Goal: Navigation & Orientation: Find specific page/section

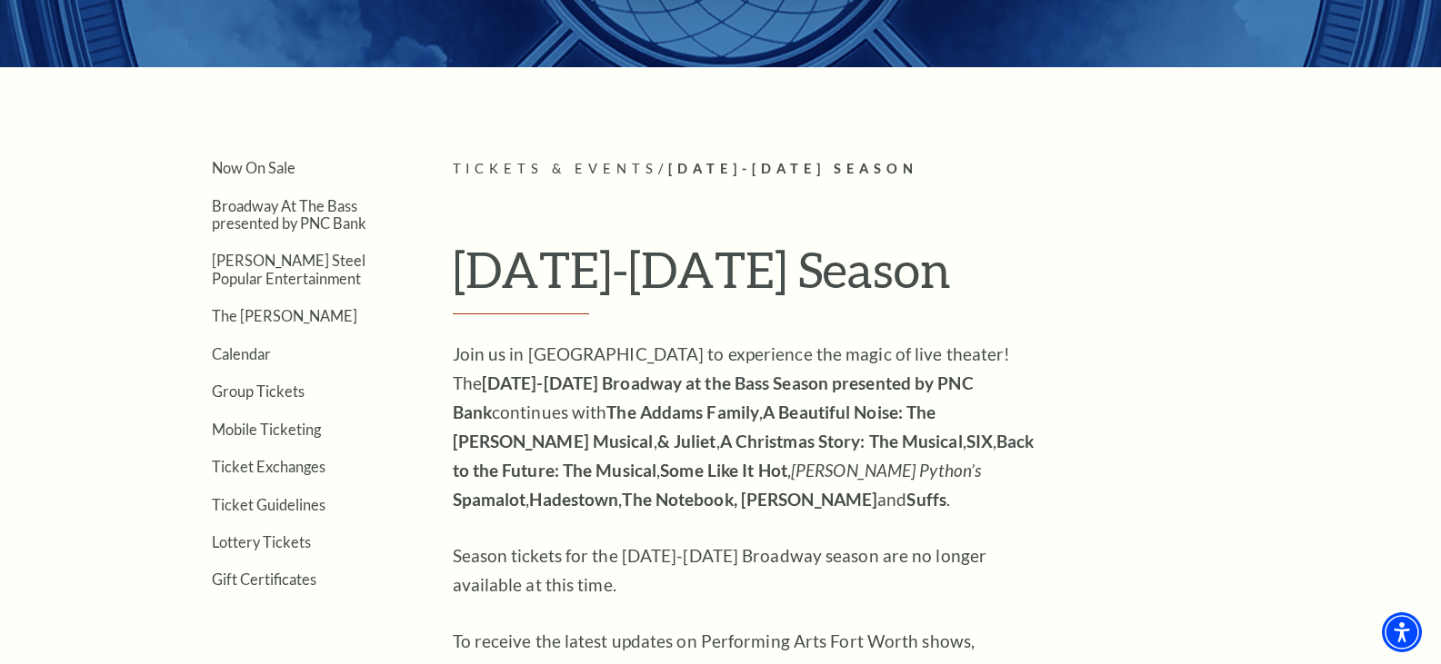
scroll to position [364, 0]
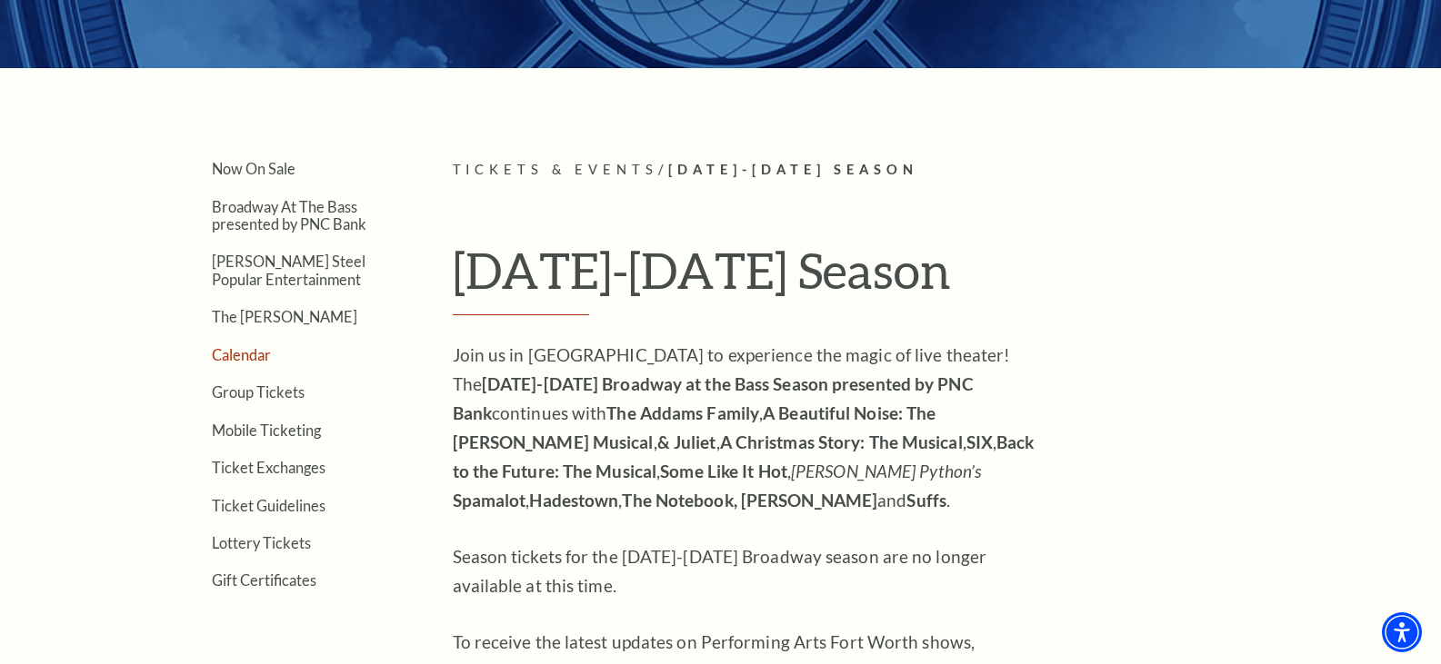
click at [242, 357] on link "Calendar" at bounding box center [241, 354] width 59 height 17
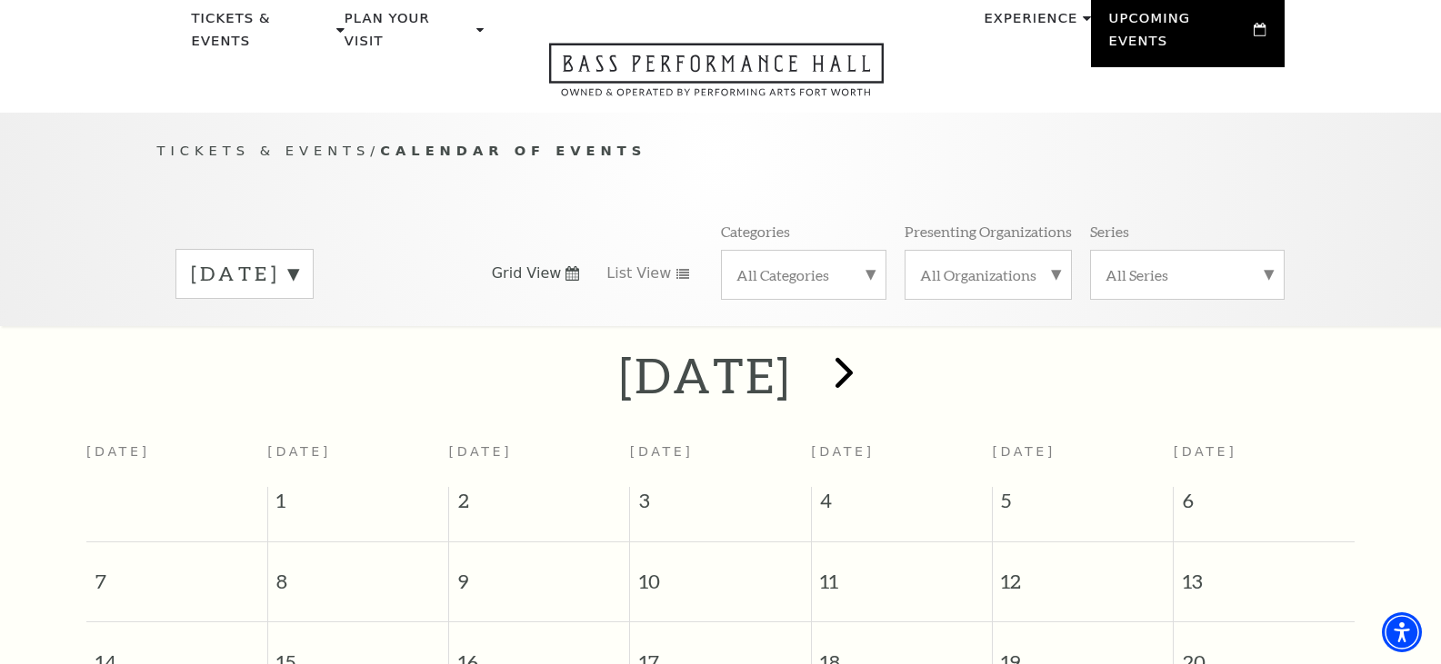
scroll to position [70, 0]
click at [870, 365] on span "next" at bounding box center [844, 373] width 52 height 52
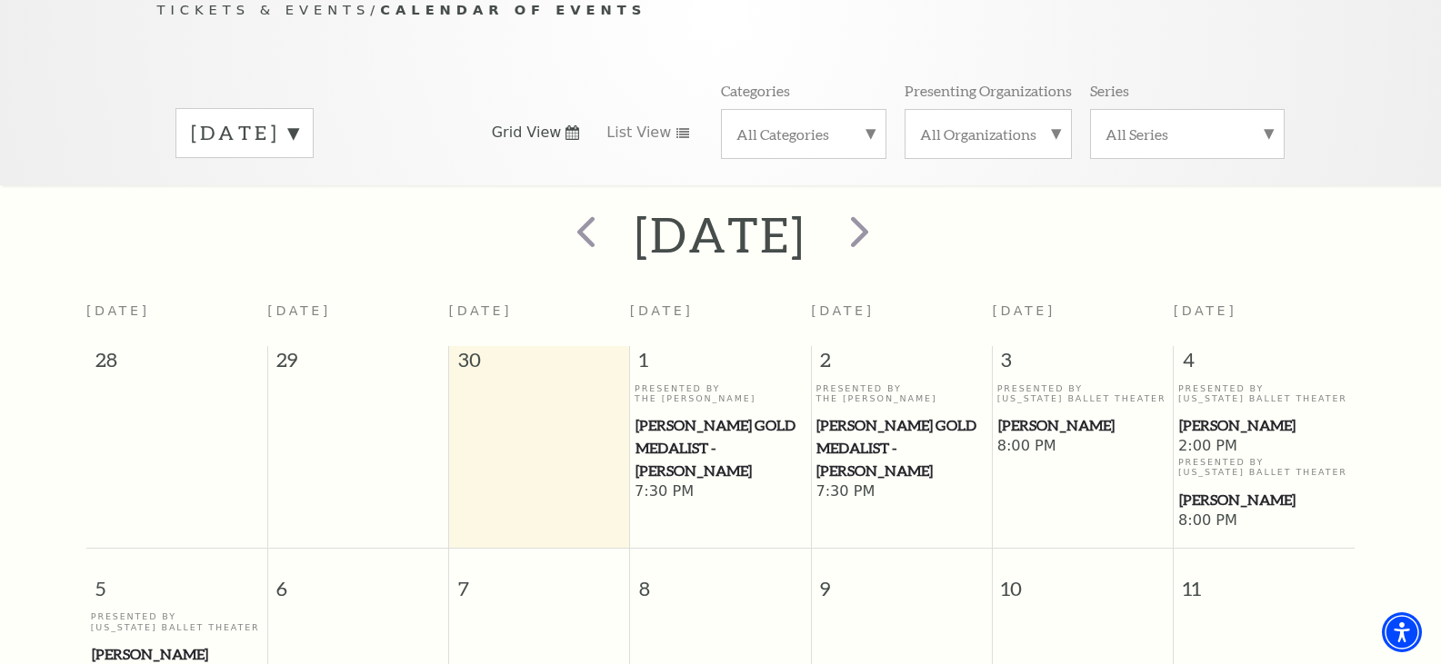
scroll to position [0, 0]
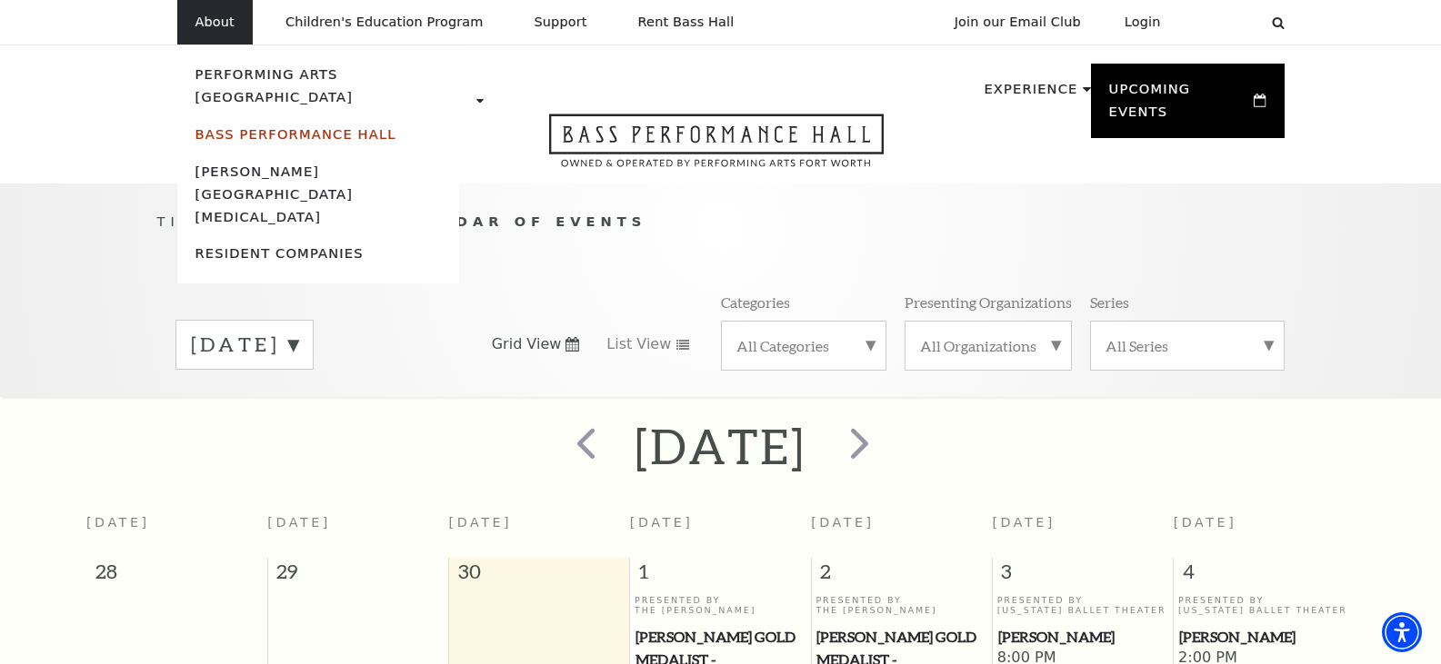
click at [226, 126] on link "Bass Performance Hall" at bounding box center [295, 133] width 201 height 15
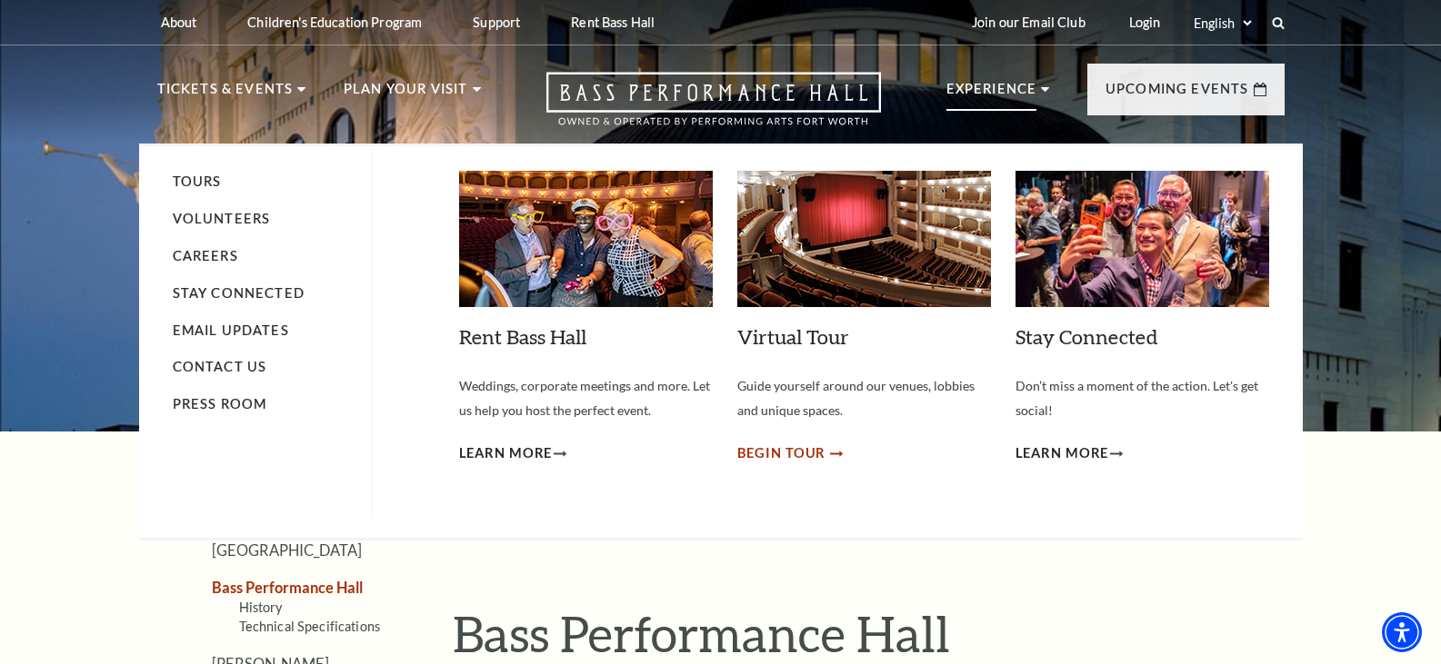
click at [794, 451] on span "Begin Tour" at bounding box center [781, 454] width 89 height 23
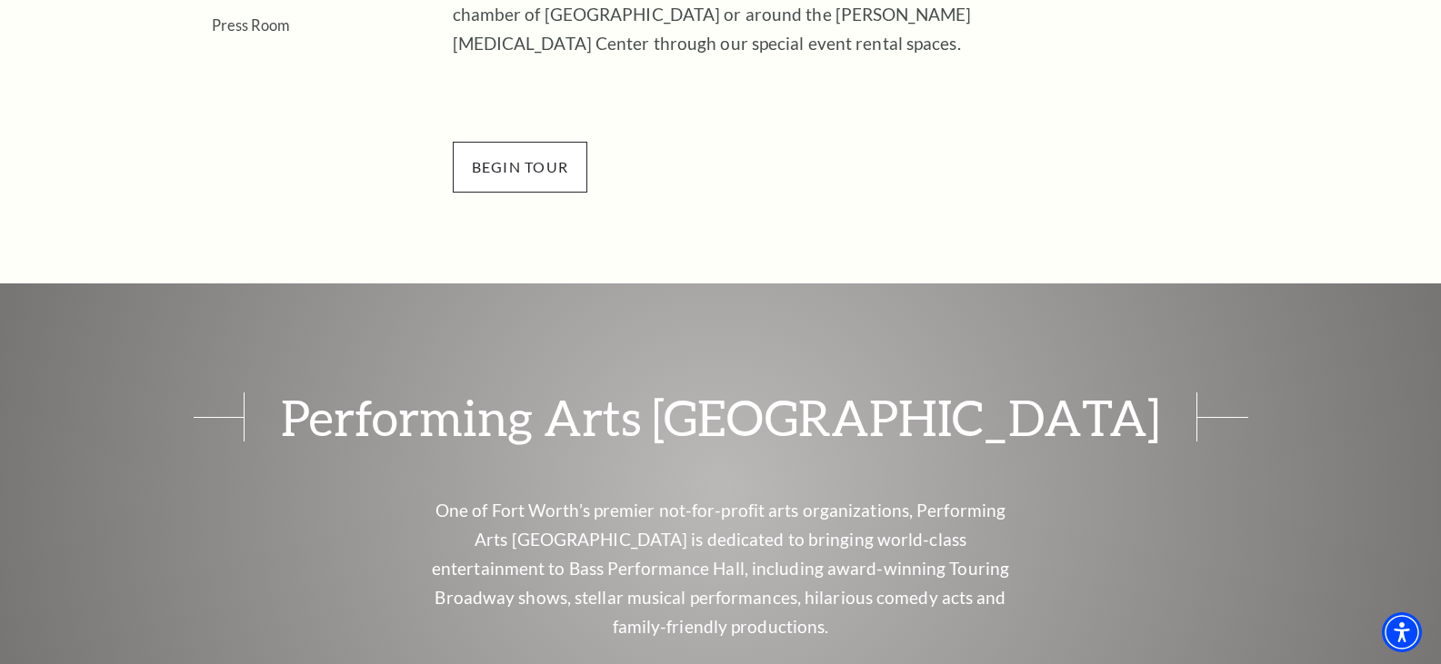
scroll to position [732, 0]
click at [500, 165] on span "BEGin Tour" at bounding box center [520, 169] width 135 height 51
